Goal: Book appointment/travel/reservation

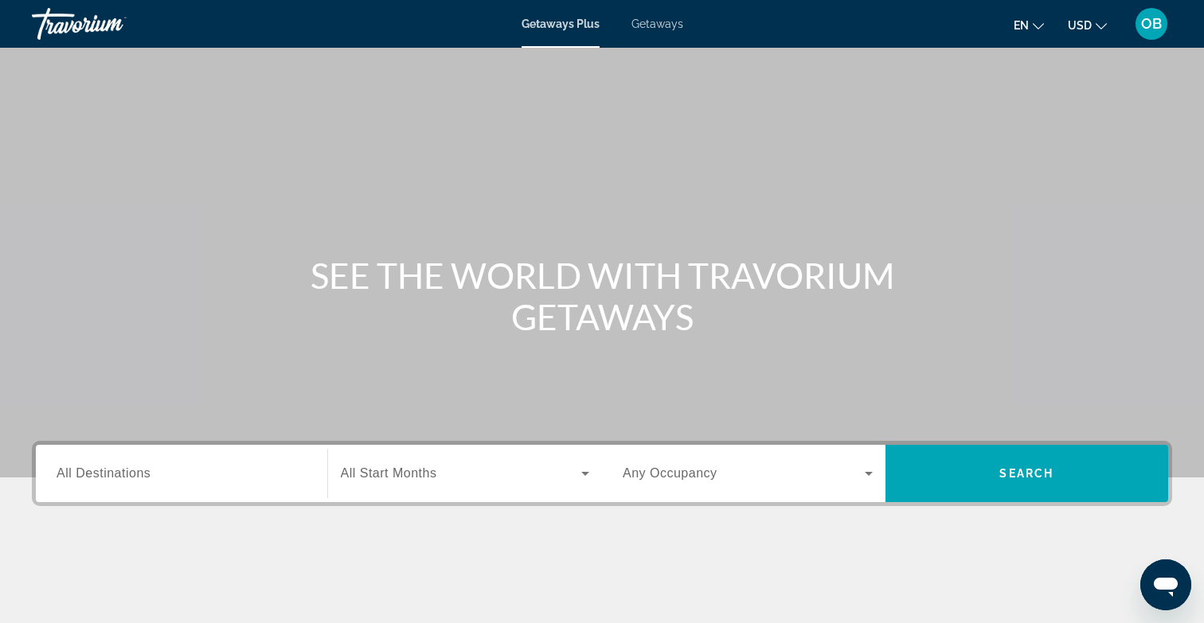
click at [197, 471] on input "Destination All Destinations" at bounding box center [182, 474] width 250 height 19
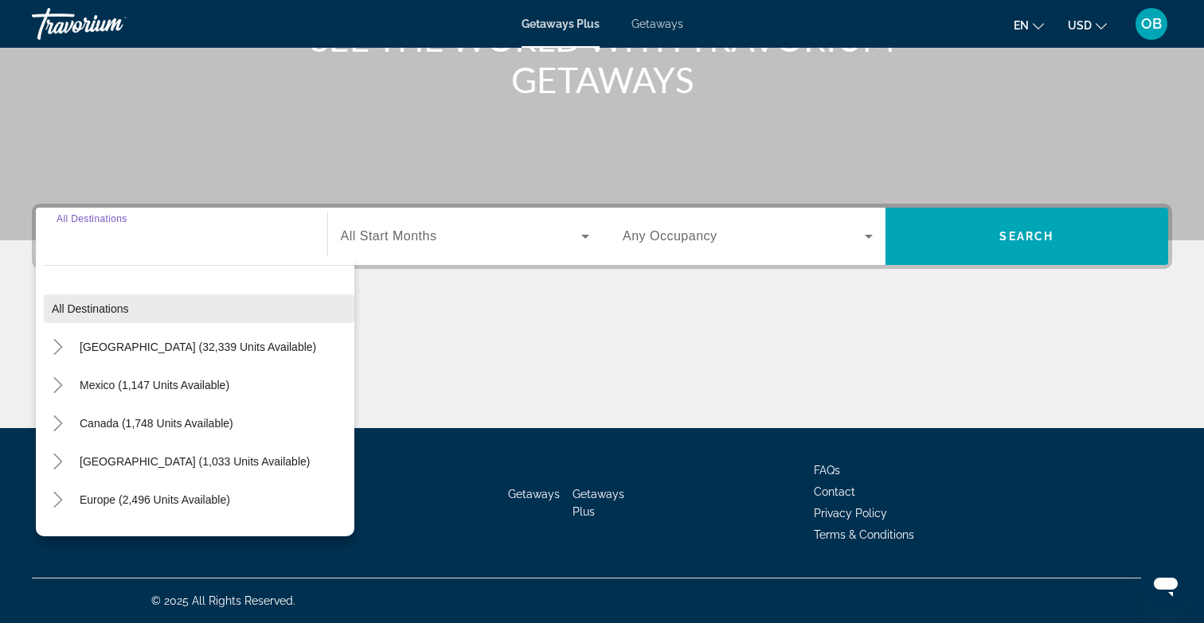
click at [157, 316] on span "Search widget" at bounding box center [199, 309] width 310 height 38
type input "**********"
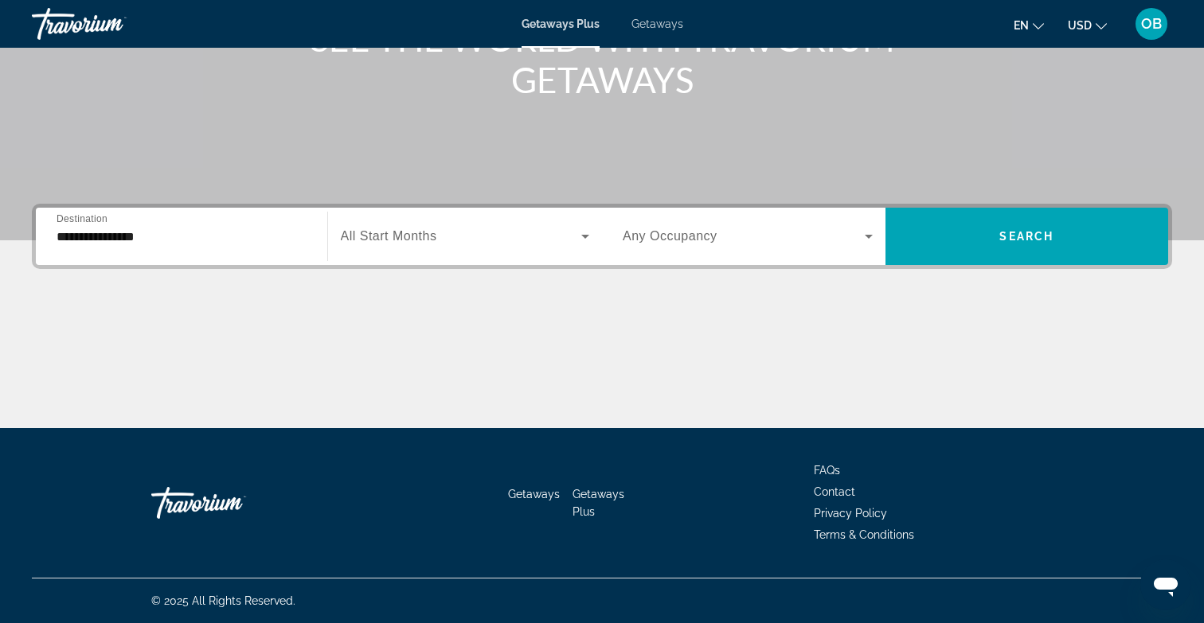
click at [705, 237] on span "Any Occupancy" at bounding box center [670, 236] width 95 height 14
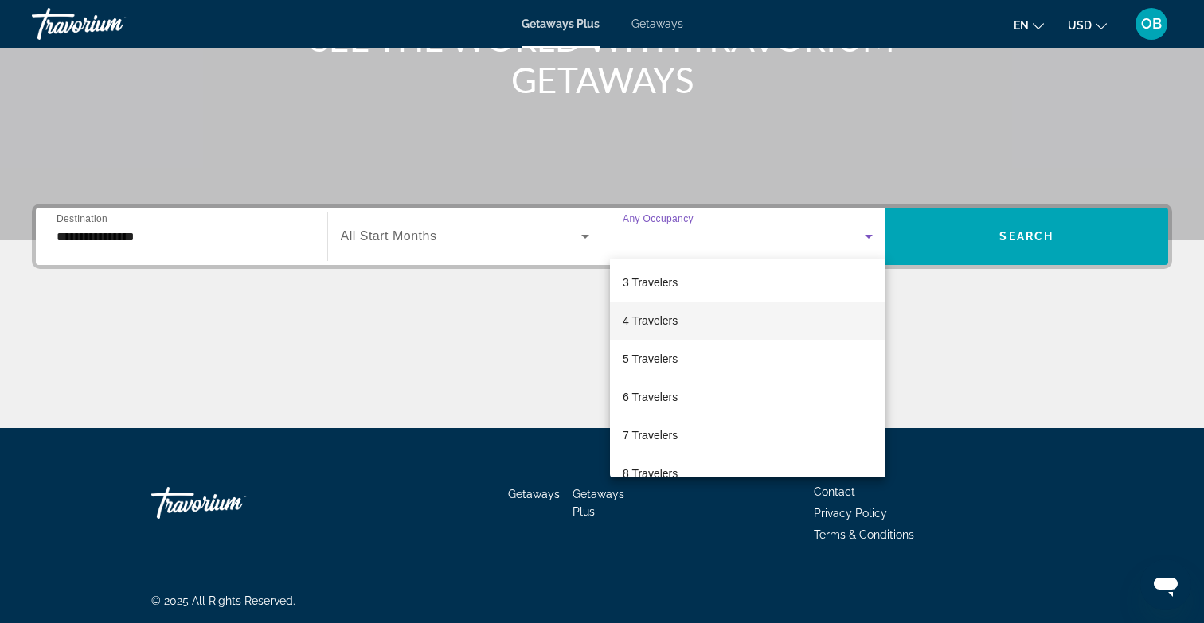
scroll to position [93, 0]
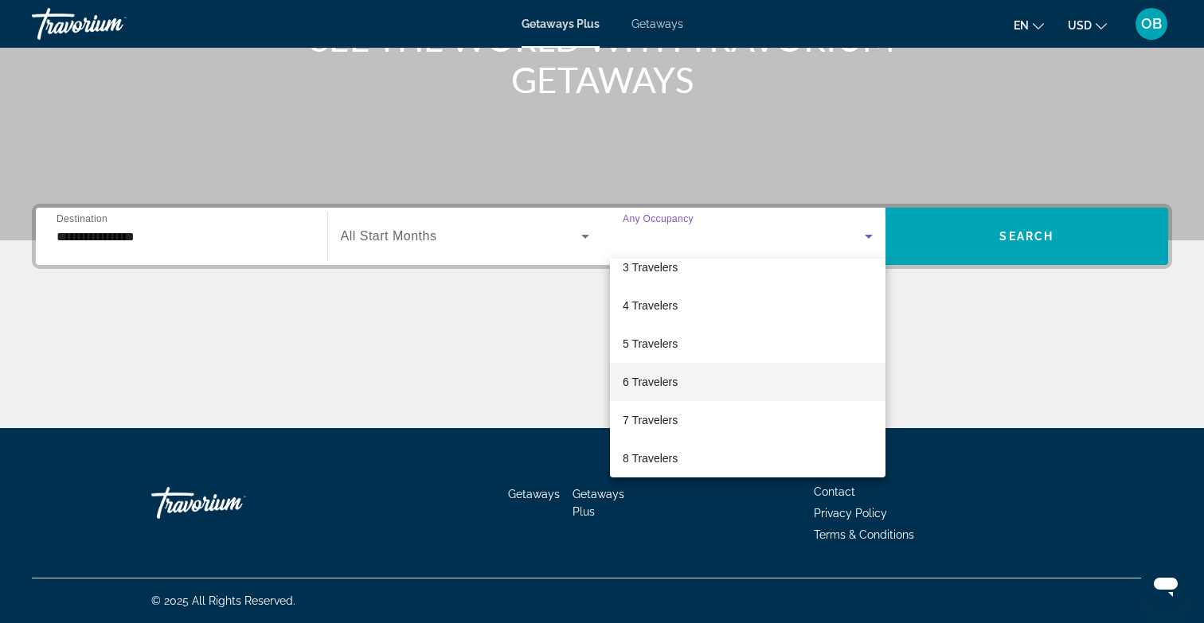
click at [687, 375] on mat-option "6 Travelers" at bounding box center [747, 382] width 275 height 38
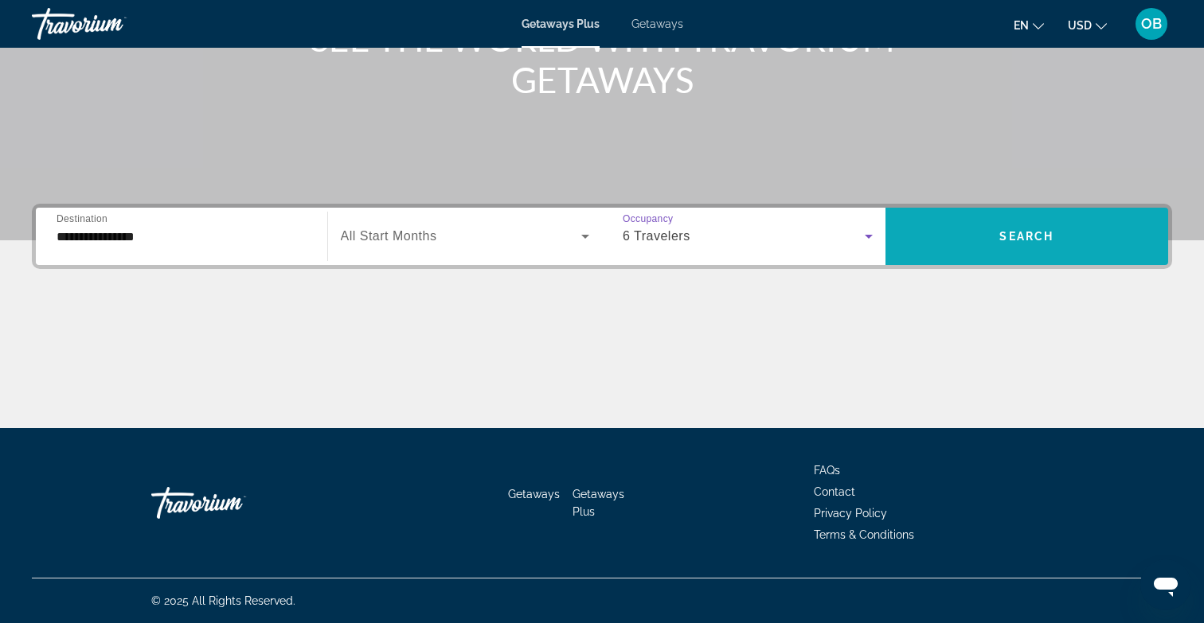
click at [1029, 222] on span "Search widget" at bounding box center [1026, 236] width 283 height 38
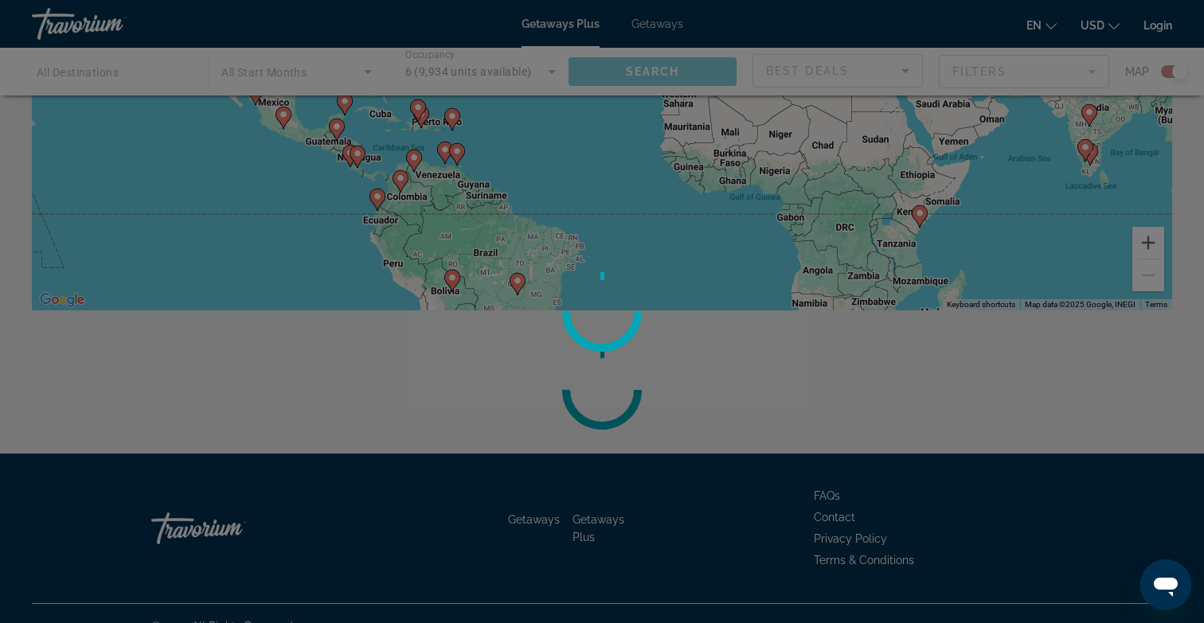
scroll to position [271, 0]
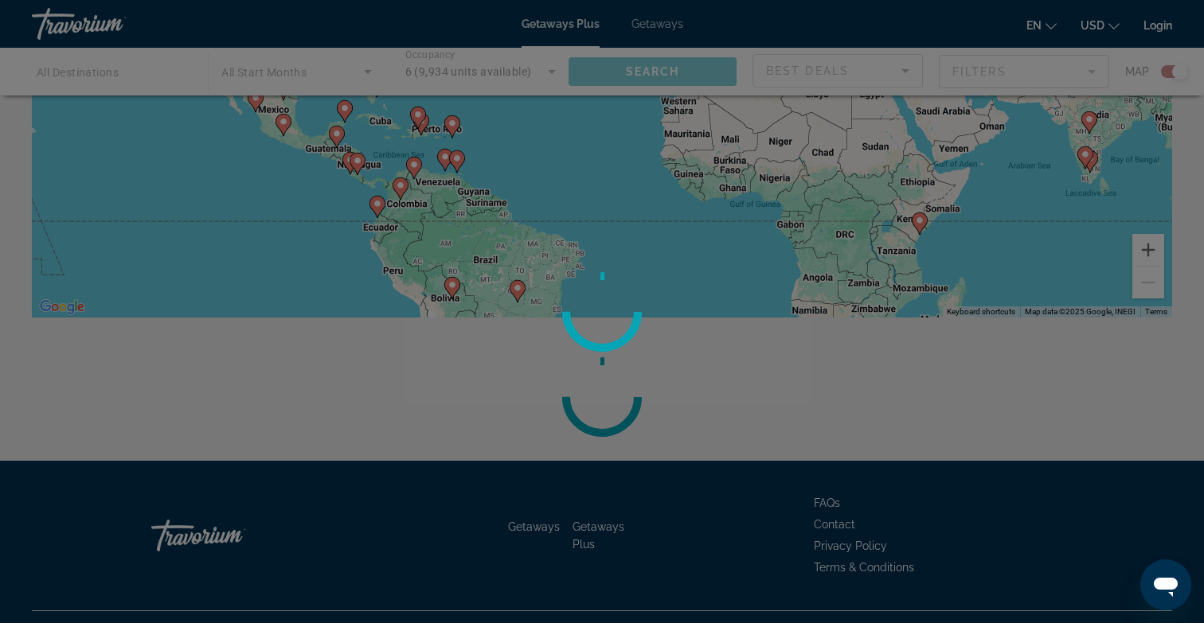
click at [654, 28] on div at bounding box center [602, 311] width 1204 height 623
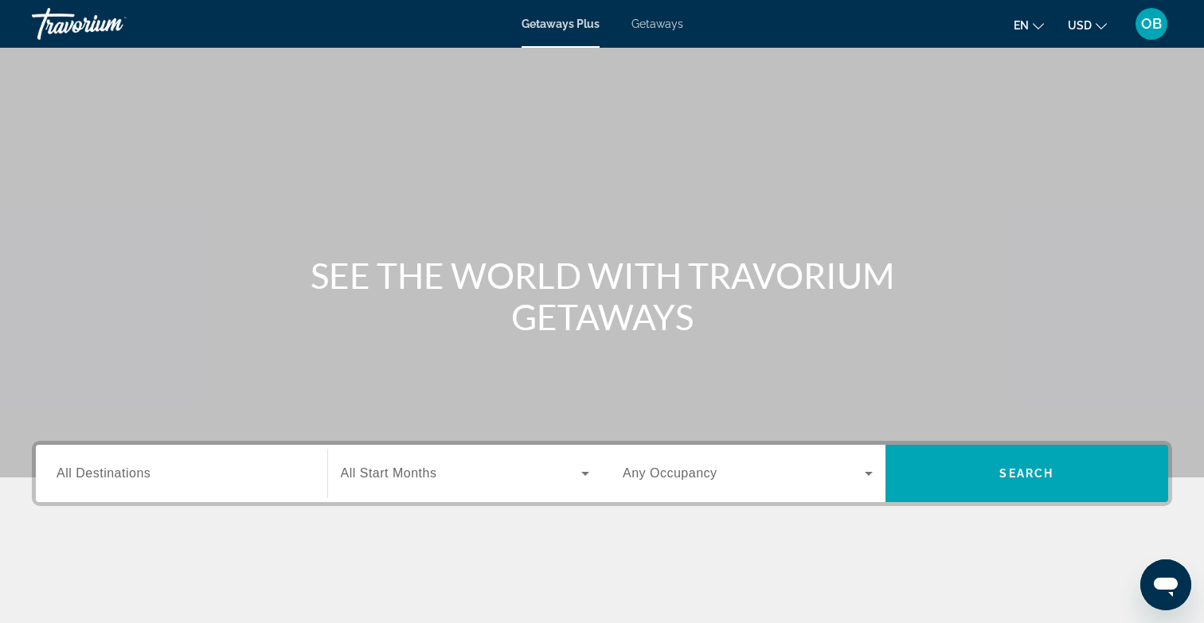
click at [650, 20] on span "Getaways" at bounding box center [657, 24] width 52 height 13
click at [567, 21] on span "Getaways Plus" at bounding box center [559, 24] width 77 height 13
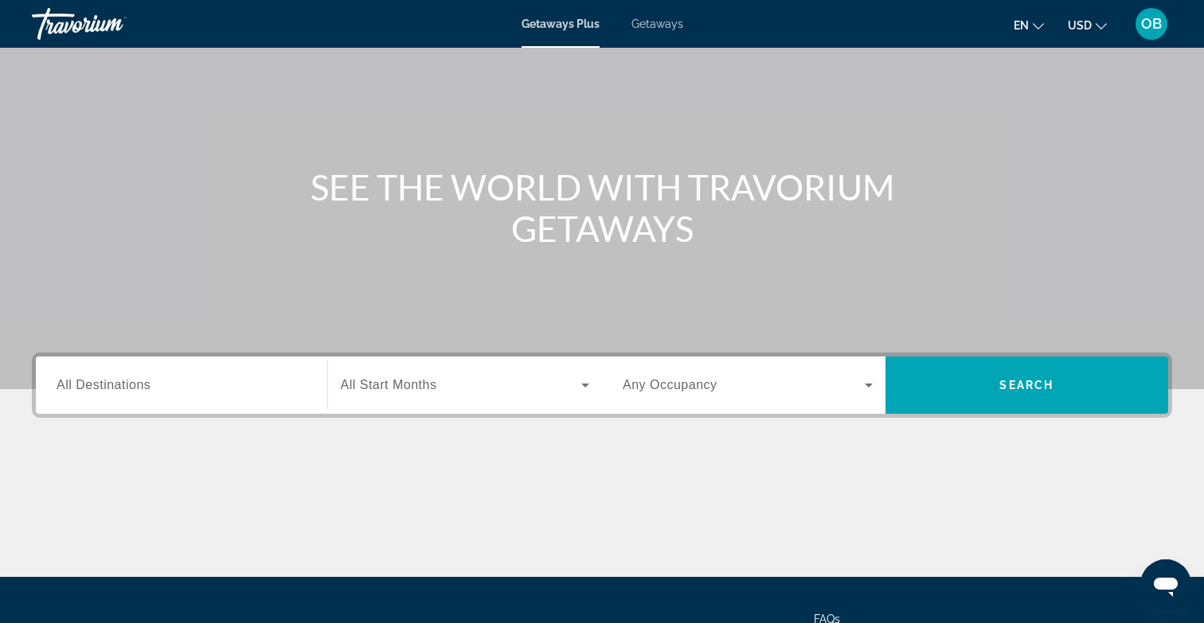
click at [243, 396] on div "Search widget" at bounding box center [182, 385] width 250 height 45
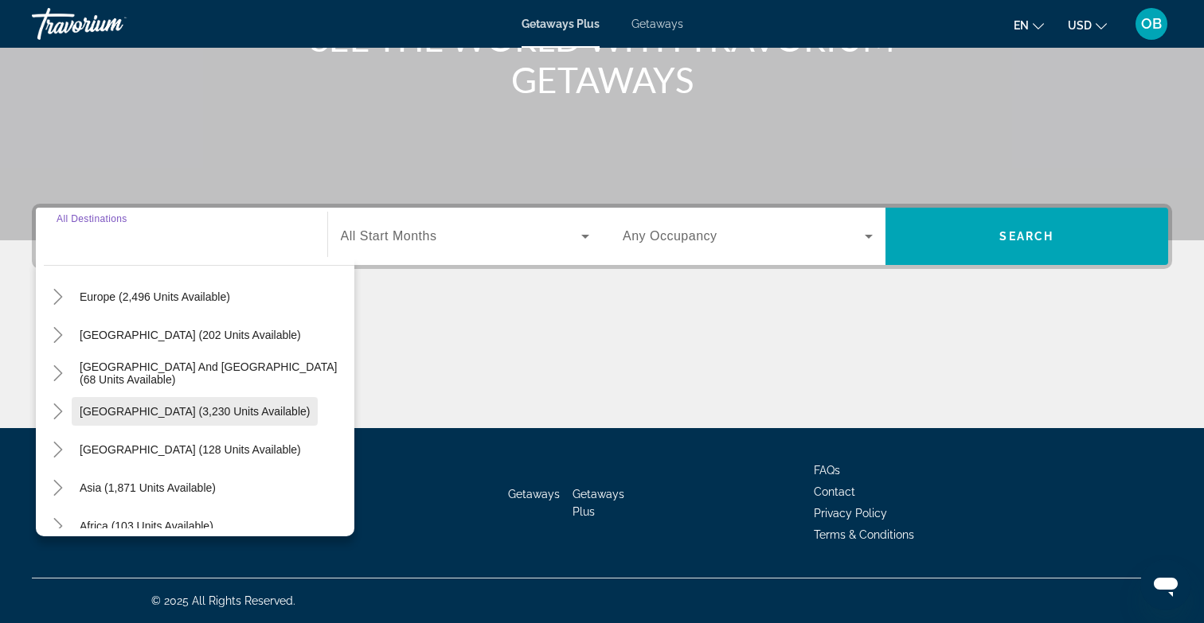
scroll to position [221, 0]
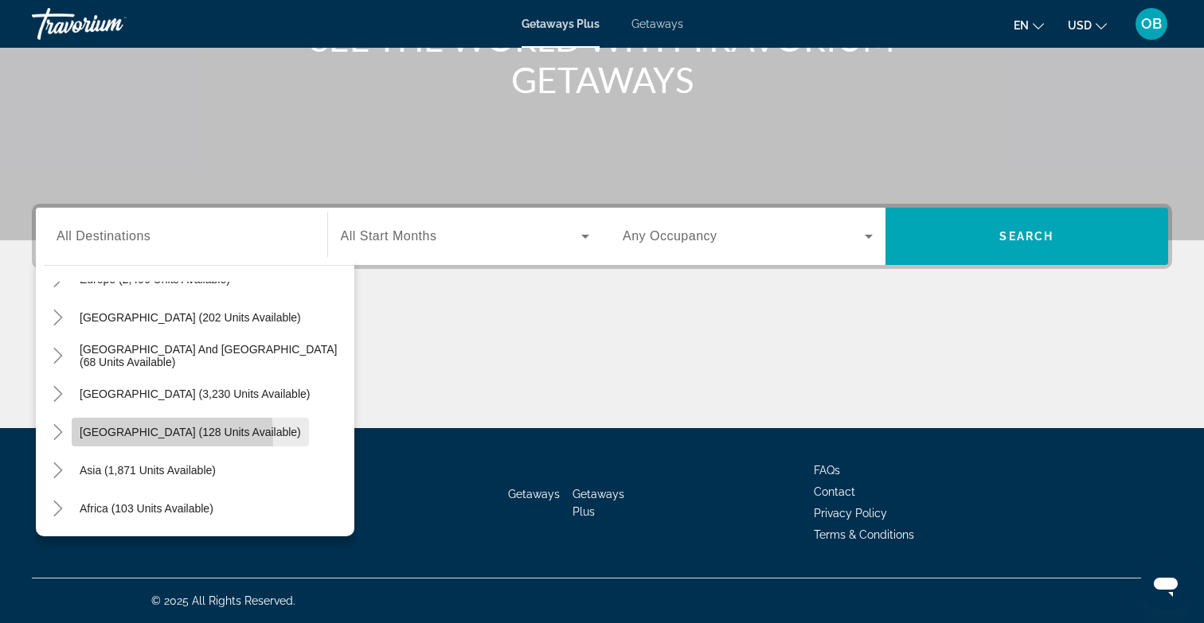
click at [118, 439] on span "Search widget" at bounding box center [190, 432] width 237 height 38
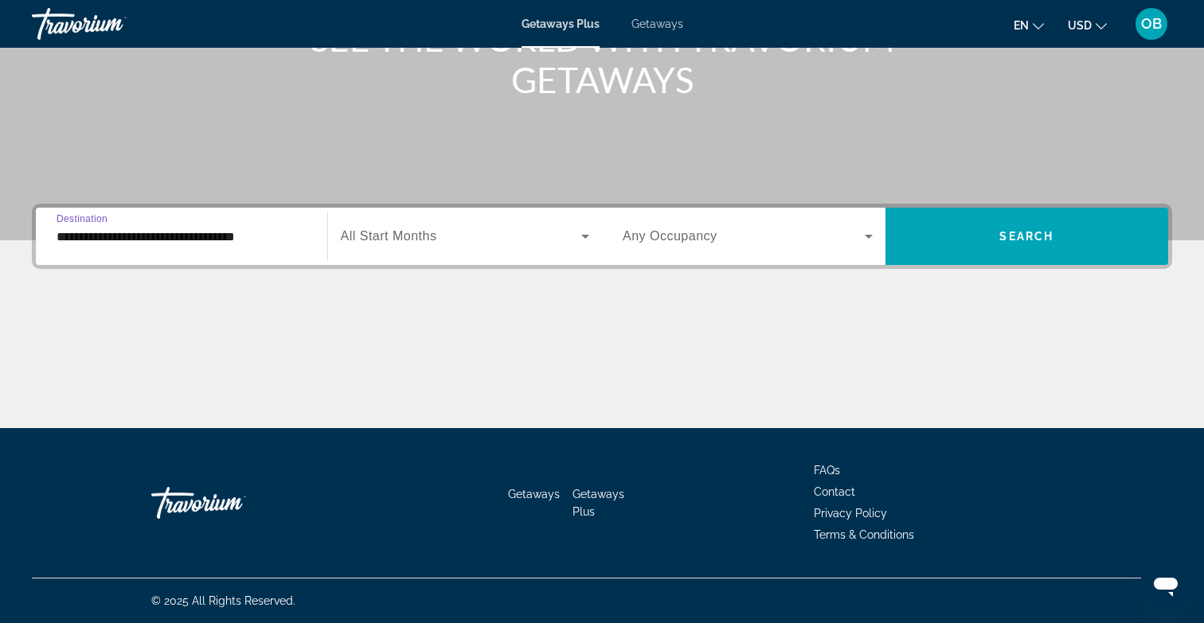
click at [131, 236] on input "**********" at bounding box center [182, 237] width 250 height 19
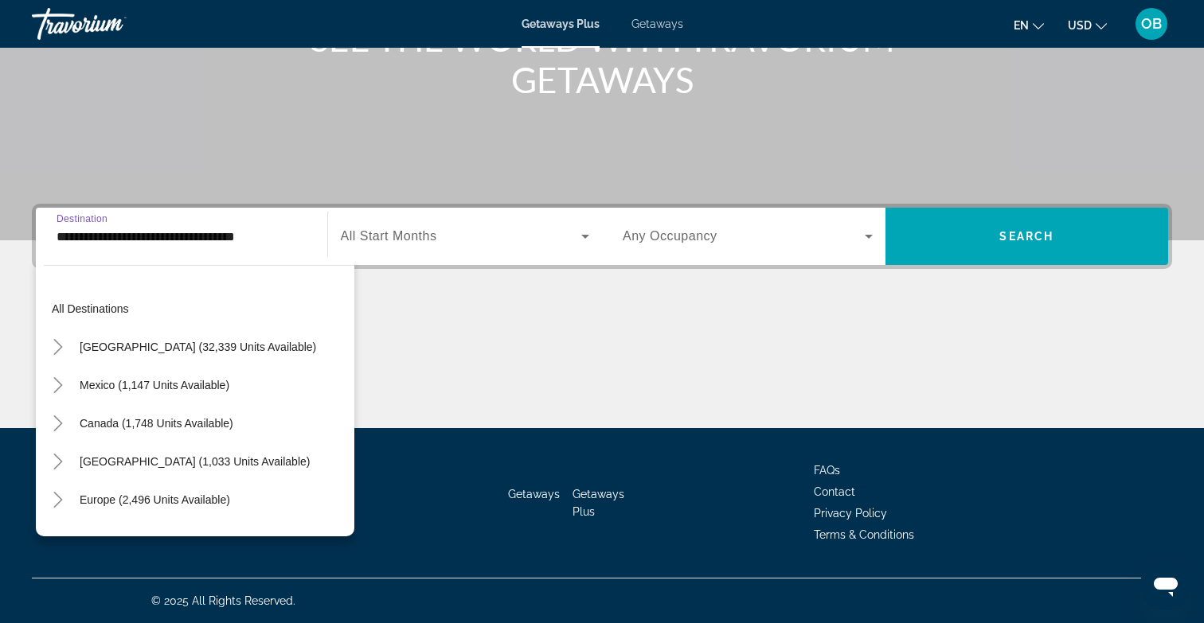
scroll to position [248, 0]
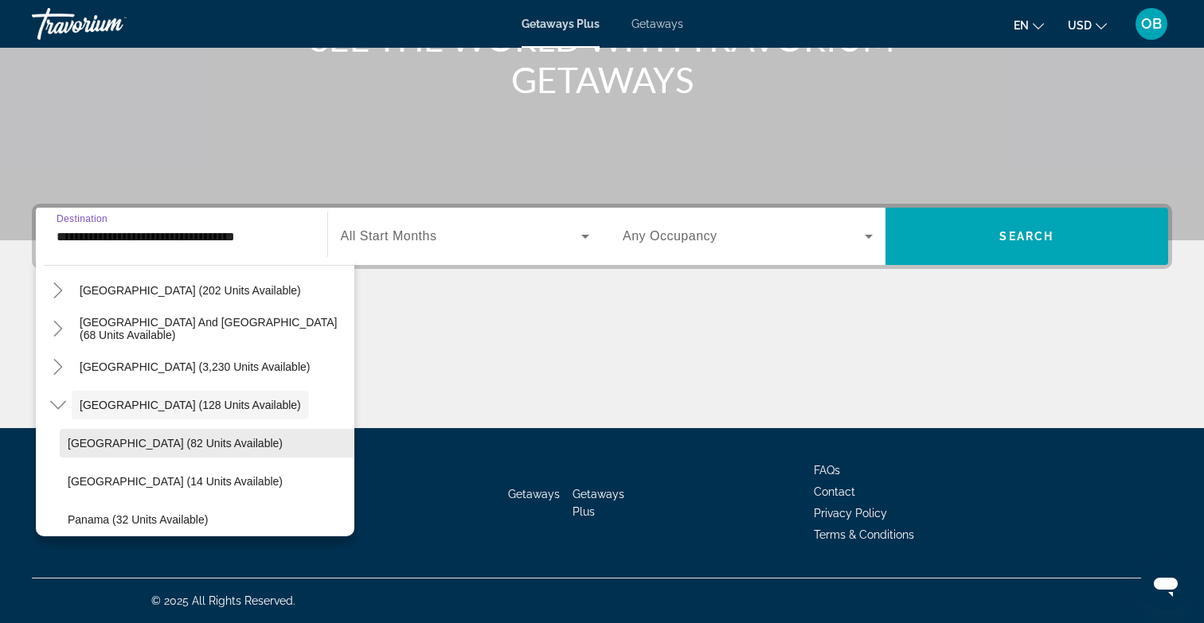
click at [136, 446] on span "Costa Rica (82 units available)" at bounding box center [175, 443] width 215 height 13
type input "**********"
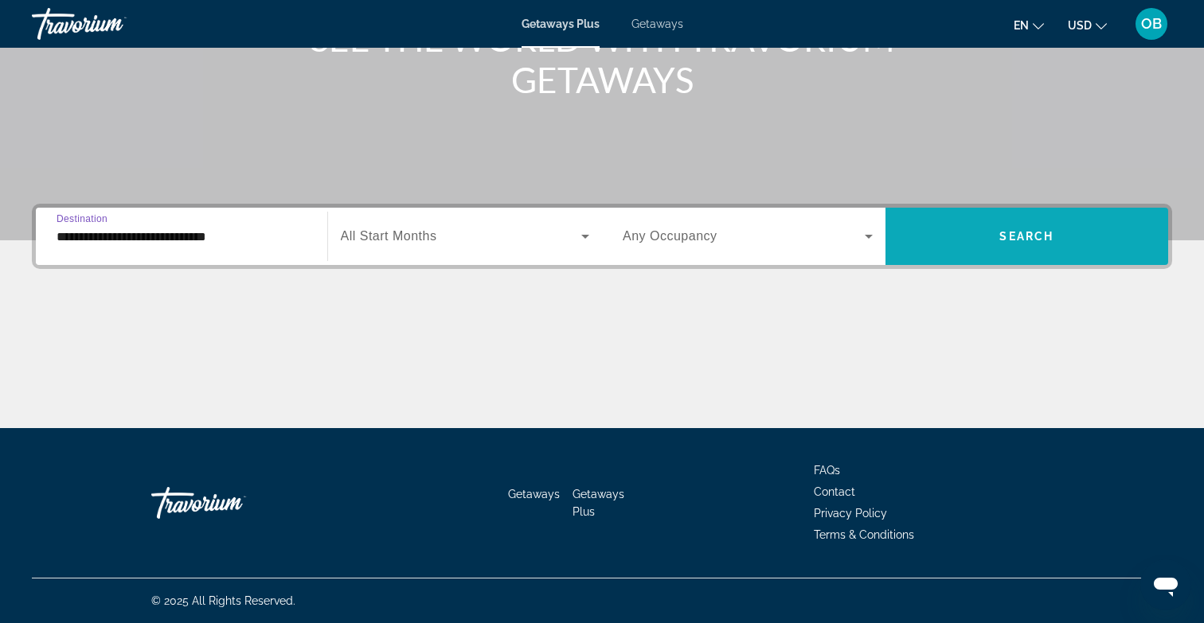
click at [1010, 226] on span "Search widget" at bounding box center [1026, 236] width 283 height 38
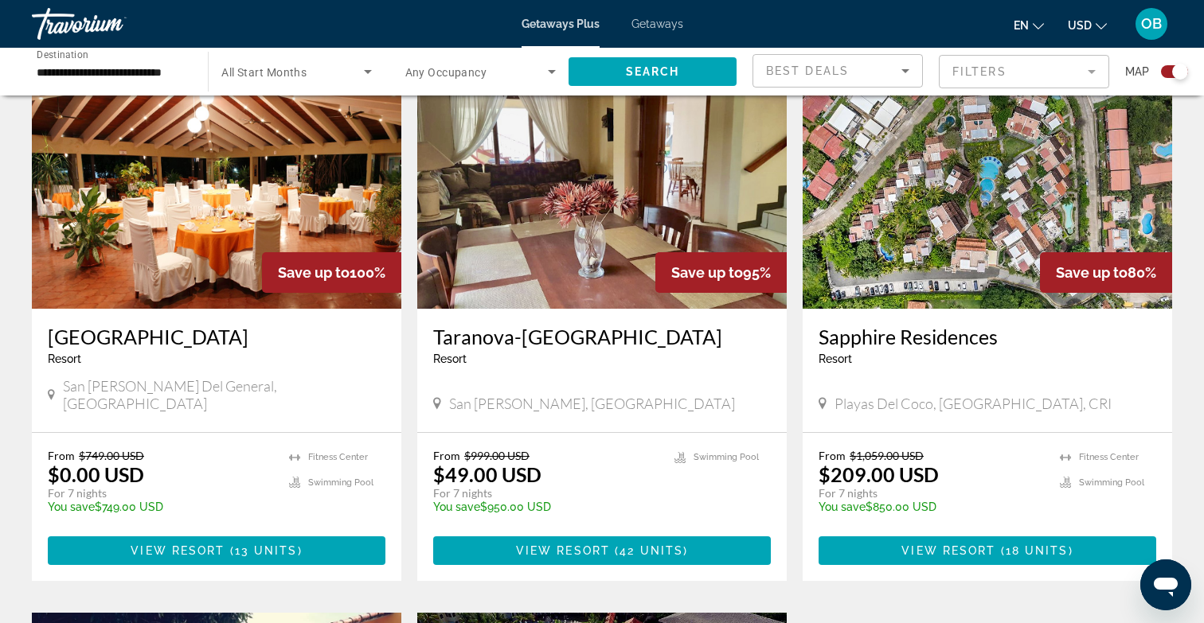
scroll to position [594, 0]
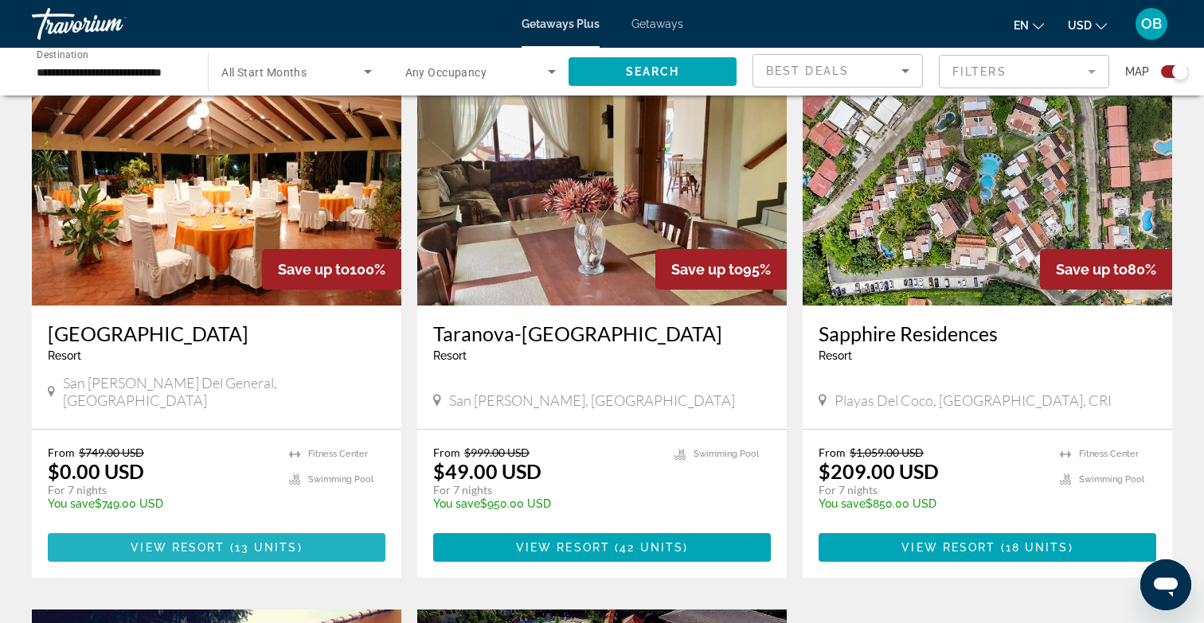
click at [218, 541] on span "View Resort" at bounding box center [178, 547] width 94 height 13
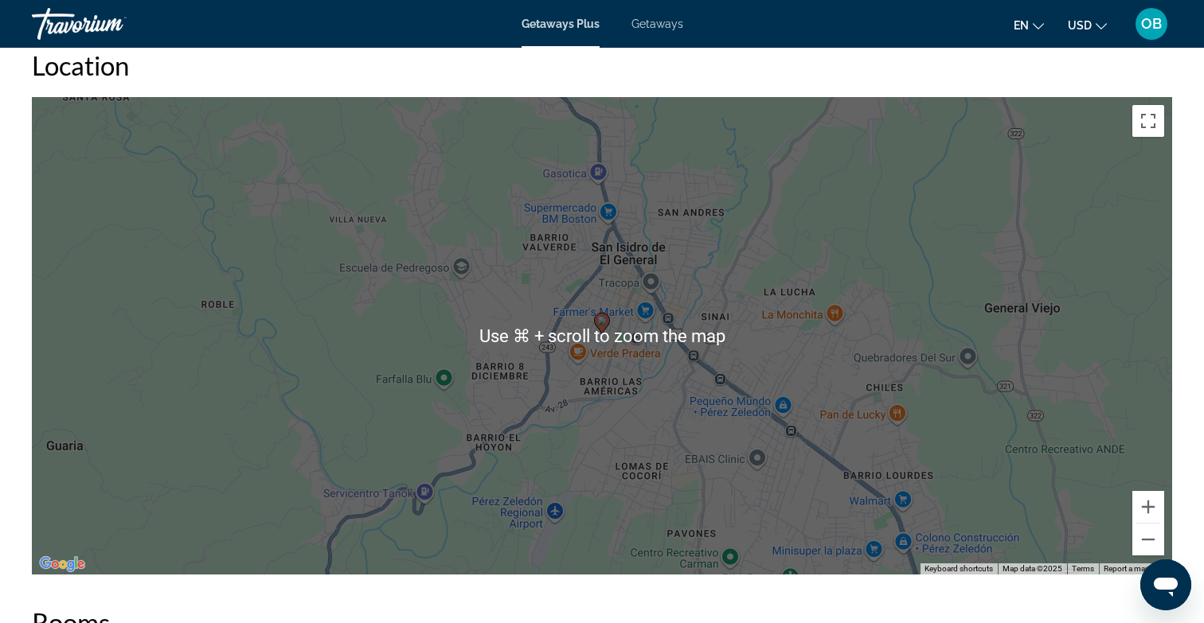
scroll to position [1669, 0]
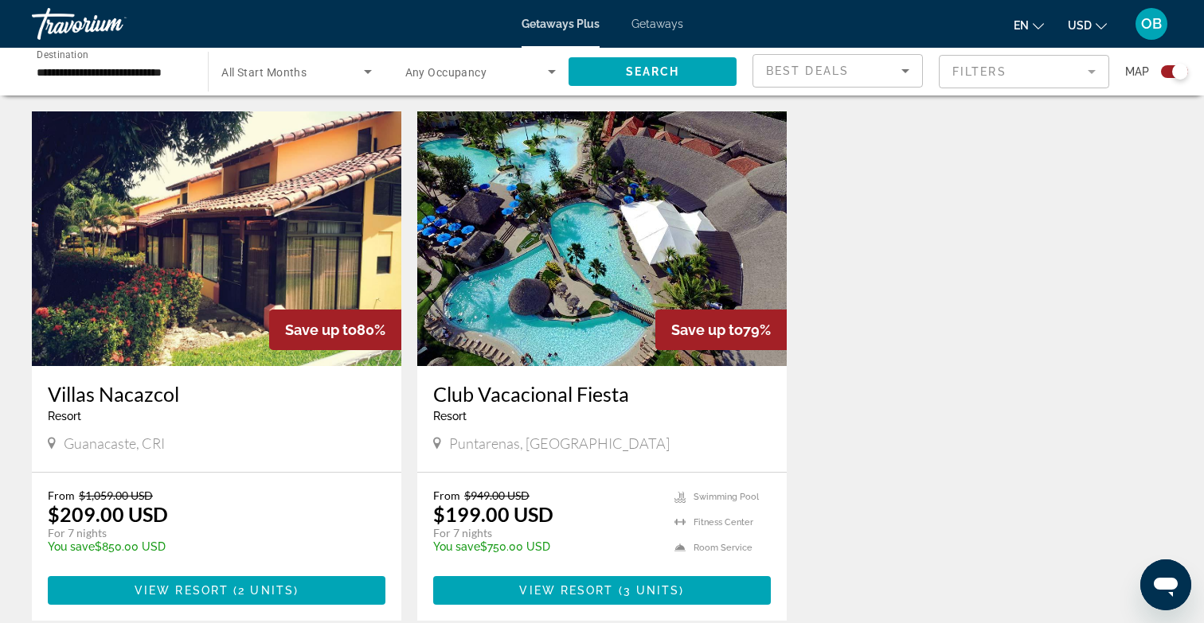
scroll to position [1119, 0]
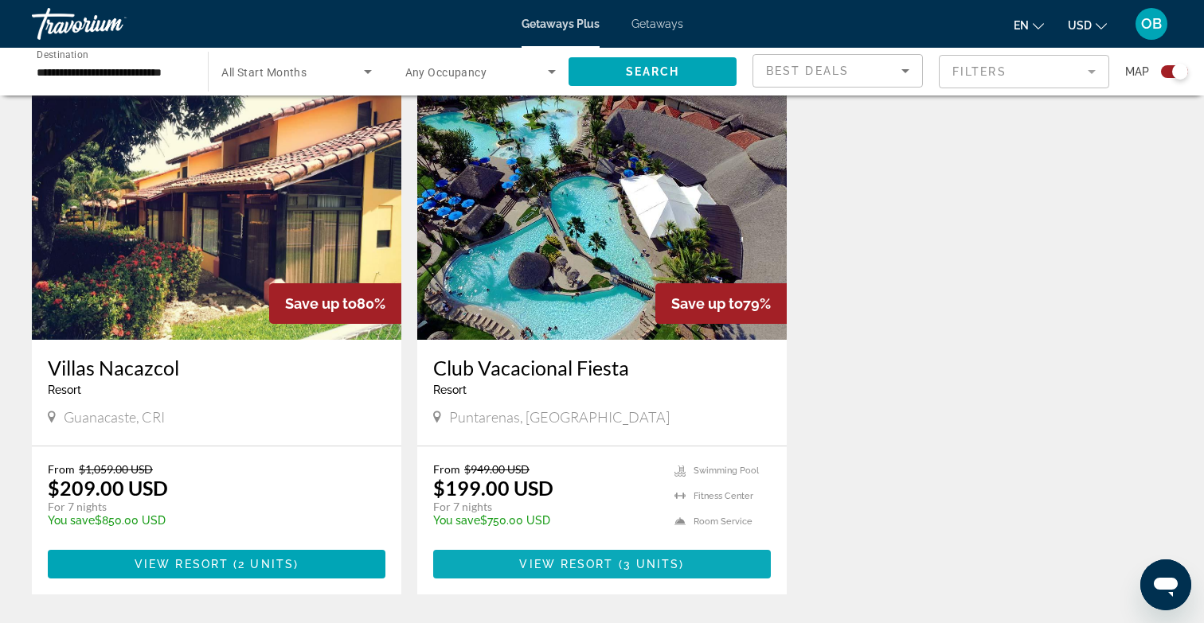
click at [555, 558] on span "View Resort" at bounding box center [566, 564] width 94 height 13
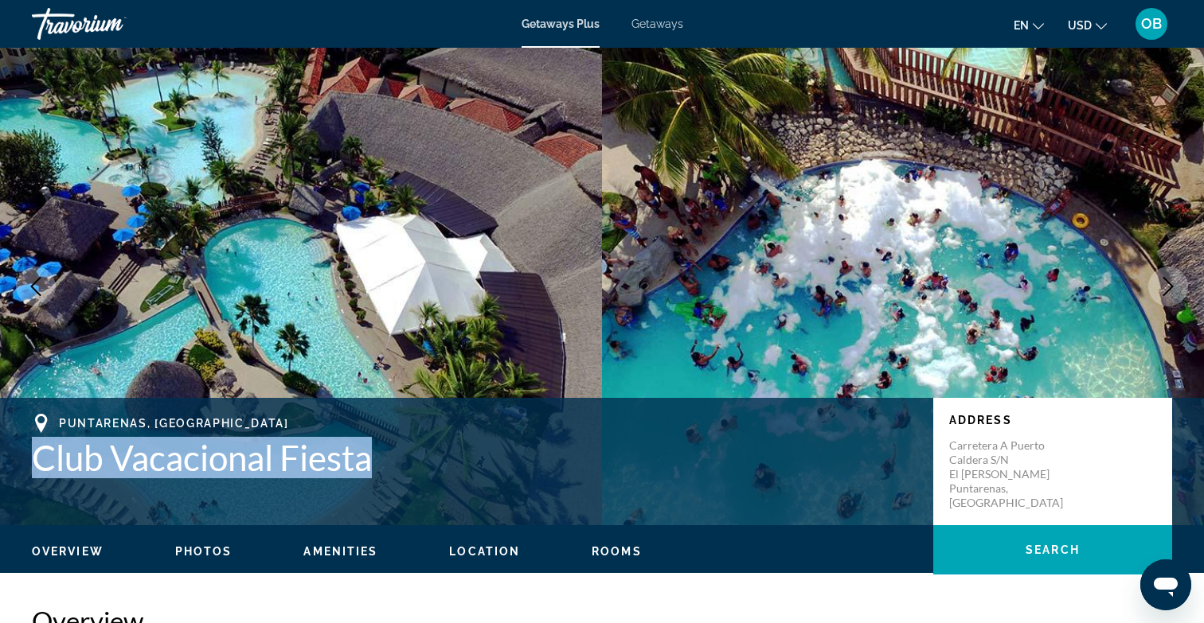
drag, startPoint x: 30, startPoint y: 462, endPoint x: 403, endPoint y: 502, distance: 374.8
click at [403, 502] on div "Puntarenas, CRI Club Vacacional Fiesta Address Carretera a Puerto Caldera S/N E…" at bounding box center [602, 462] width 1204 height 96
copy h1 "Club Vacacional Fiesta"
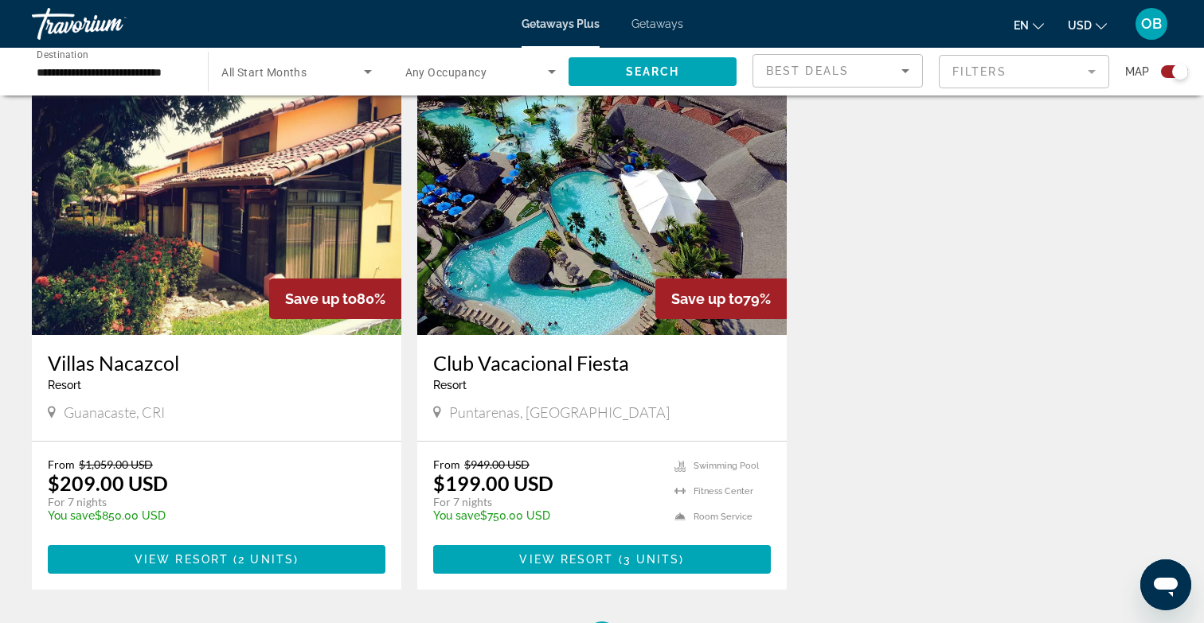
scroll to position [1130, 0]
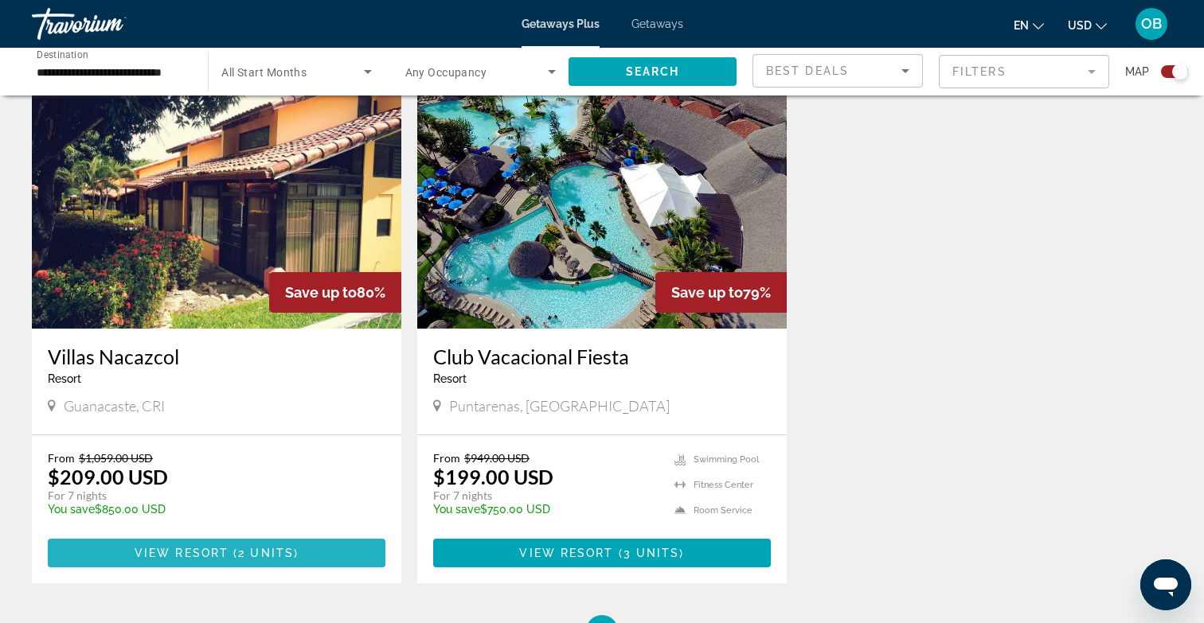
click at [246, 547] on span "2 units" at bounding box center [266, 553] width 56 height 13
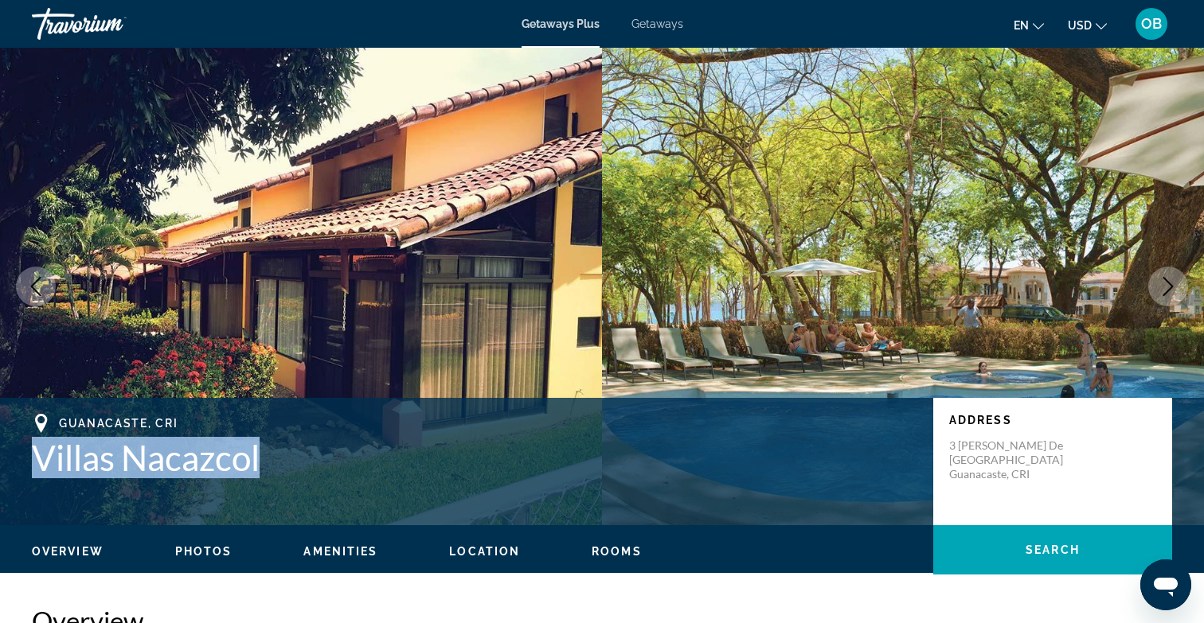
drag, startPoint x: 30, startPoint y: 458, endPoint x: 300, endPoint y: 458, distance: 269.9
click at [300, 458] on div "Guanacaste, CRI Villas Nacazcol Address 3 Km antes de Playas del Coco Guanacast…" at bounding box center [602, 462] width 1204 height 96
copy h1 "Villas Nacazcol"
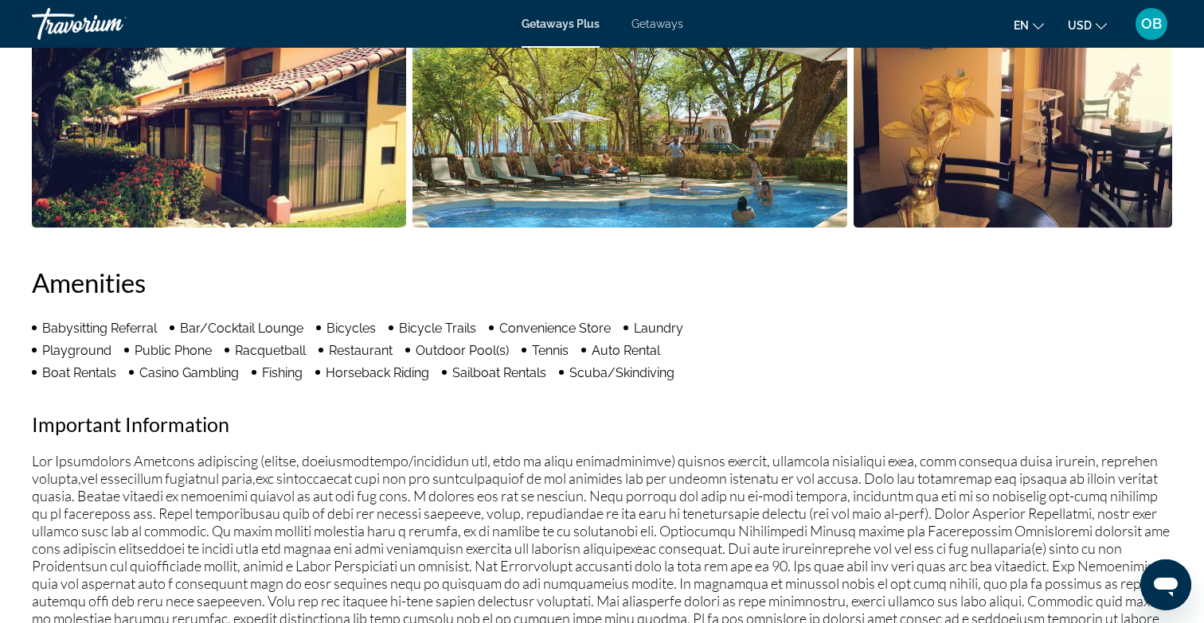
scroll to position [841, 0]
